Goal: Find specific page/section: Find specific page/section

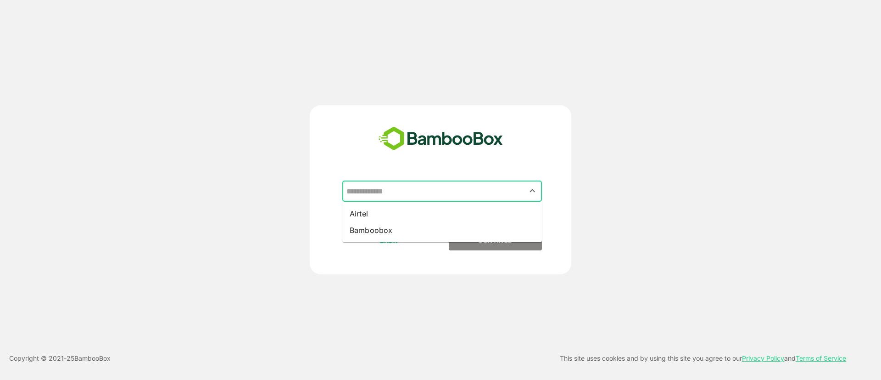
click at [409, 188] on input "text" at bounding box center [442, 190] width 196 height 17
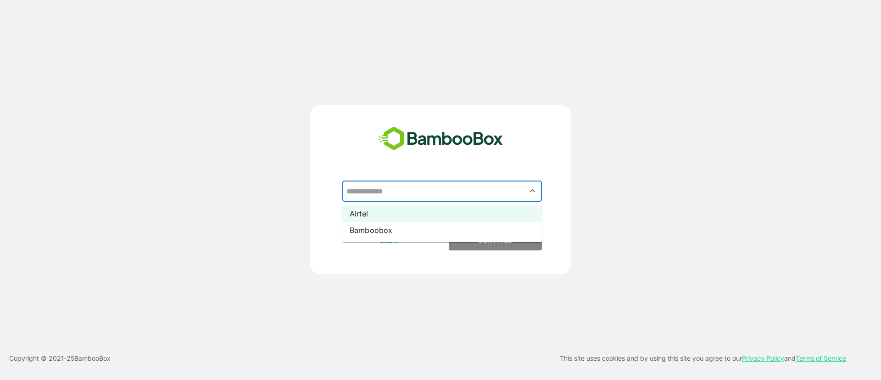
click at [415, 212] on li "Airtel" at bounding box center [442, 213] width 200 height 17
type input "******"
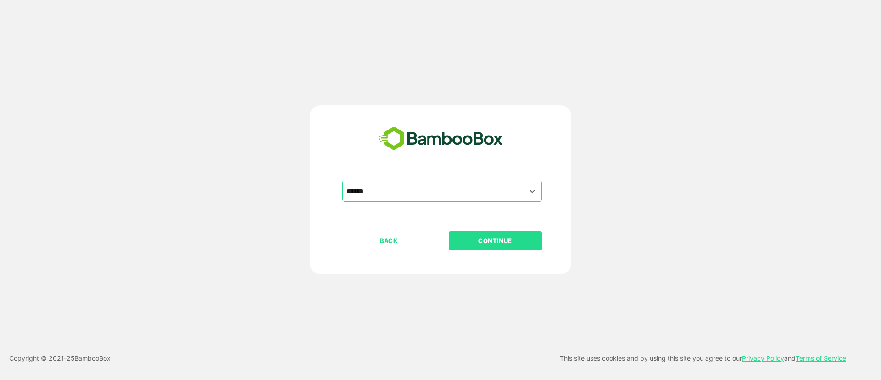
click at [486, 246] on button "CONTINUE" at bounding box center [495, 240] width 93 height 19
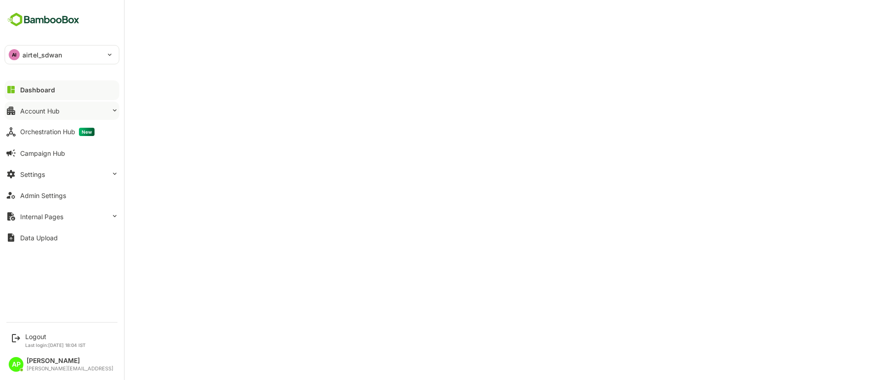
click at [69, 111] on button "Account Hub" at bounding box center [62, 110] width 115 height 18
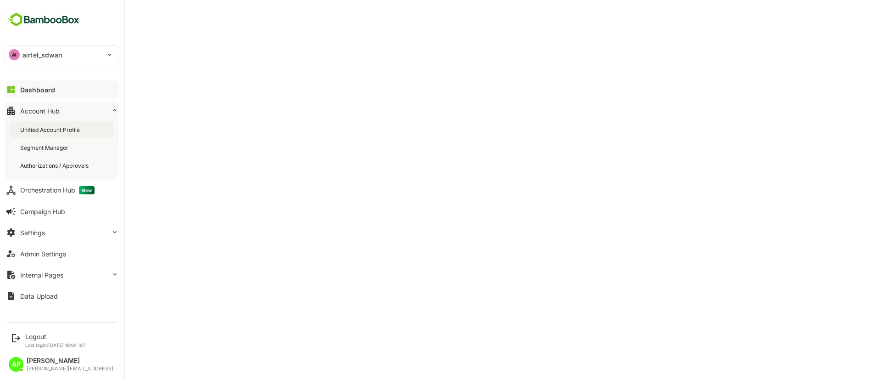
click at [67, 134] on div "Unified Account Profile" at bounding box center [62, 129] width 104 height 17
